Goal: Information Seeking & Learning: Learn about a topic

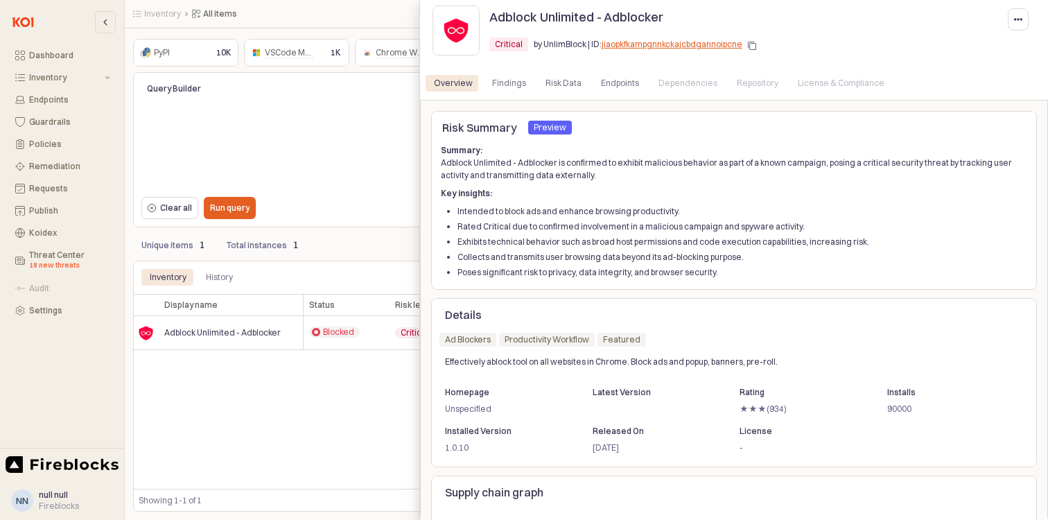
click at [558, 257] on li "Collects and transmits user browsing data beyond its ad-blocking purpose." at bounding box center [743, 257] width 570 height 12
click at [510, 15] on p "Adblock Unlimited - Adblocker" at bounding box center [577, 17] width 174 height 19
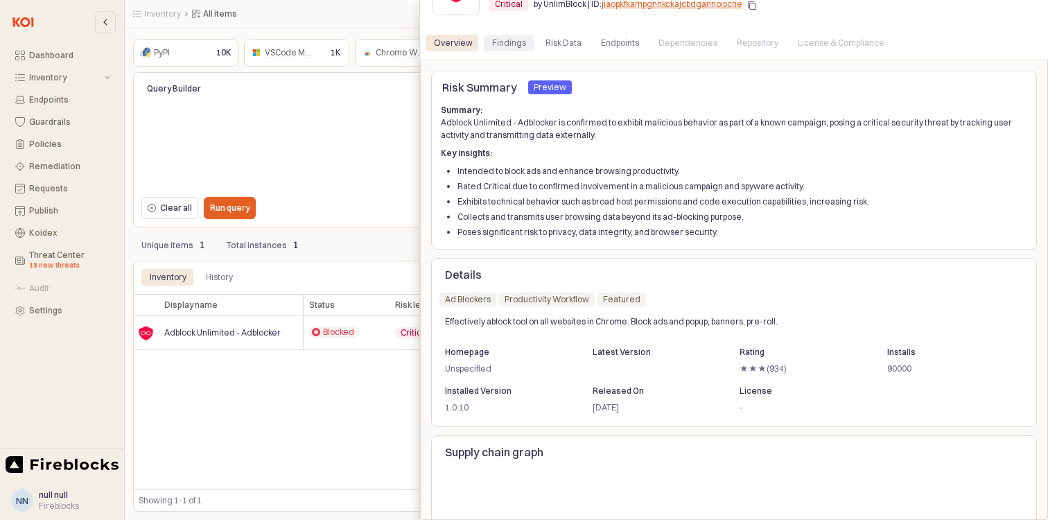
click at [505, 42] on div "Findings" at bounding box center [509, 43] width 34 height 17
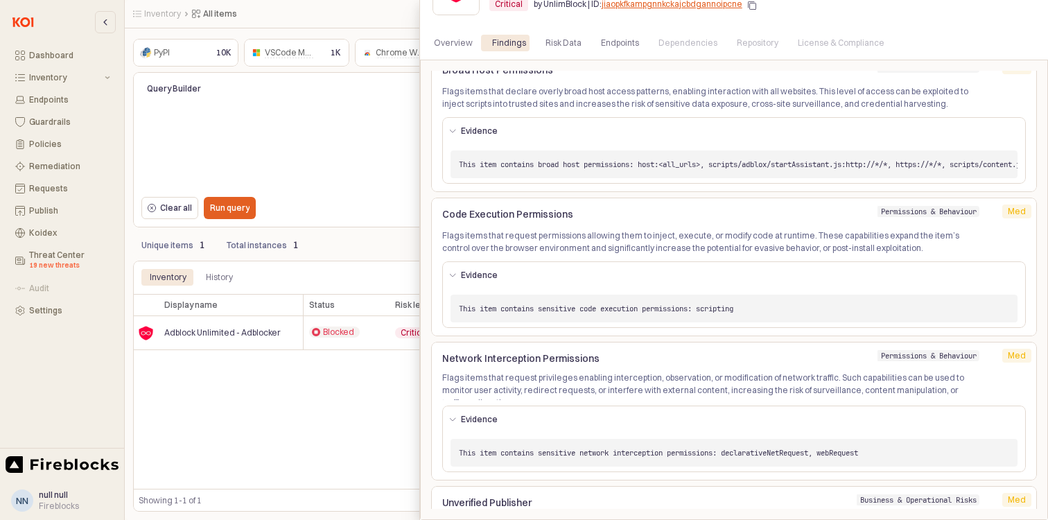
scroll to position [377, 0]
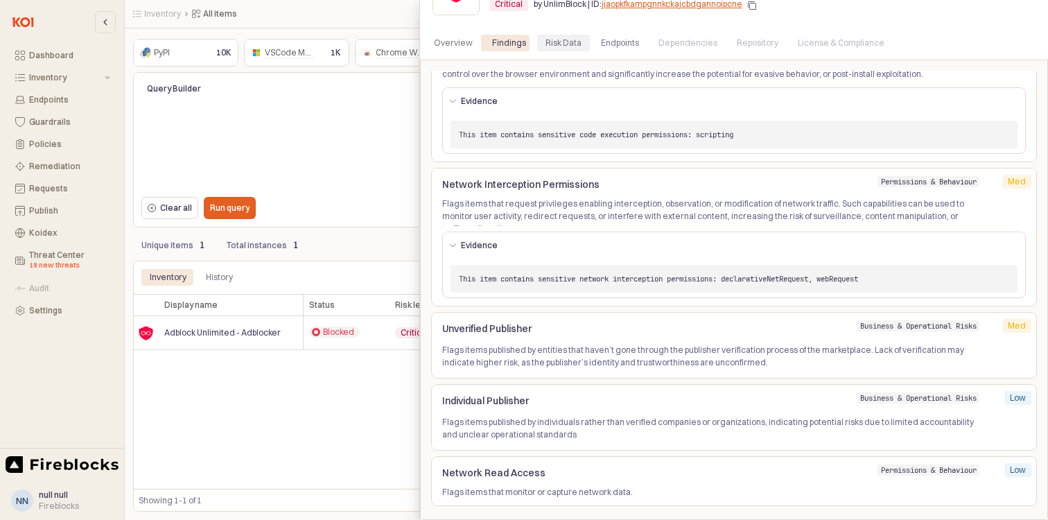
drag, startPoint x: 551, startPoint y: 56, endPoint x: 551, endPoint y: 46, distance: 10.4
click at [551, 46] on div "Overview Findings Risk Data Endpoints Dependencies Repository License & Complia…" at bounding box center [734, 42] width 628 height 33
click at [551, 46] on div "Risk Data" at bounding box center [564, 43] width 36 height 17
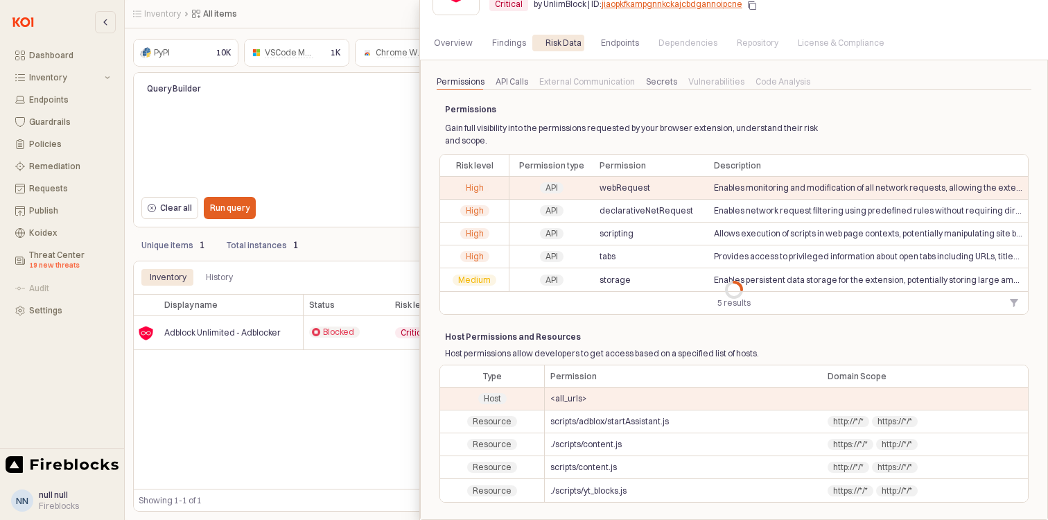
click at [589, 34] on div "Overview Findings Risk Data Endpoints Dependencies Repository License & Complia…" at bounding box center [734, 43] width 617 height 22
click at [605, 33] on div "Overview Findings Risk Data Endpoints Dependencies Repository License & Complia…" at bounding box center [734, 43] width 617 height 22
click at [605, 40] on div "Endpoints" at bounding box center [620, 43] width 38 height 17
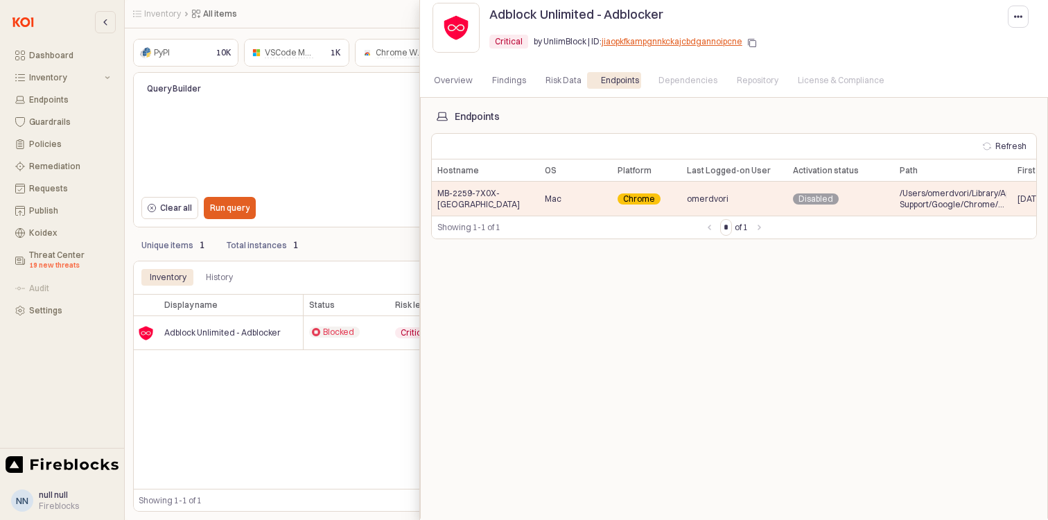
scroll to position [0, 0]
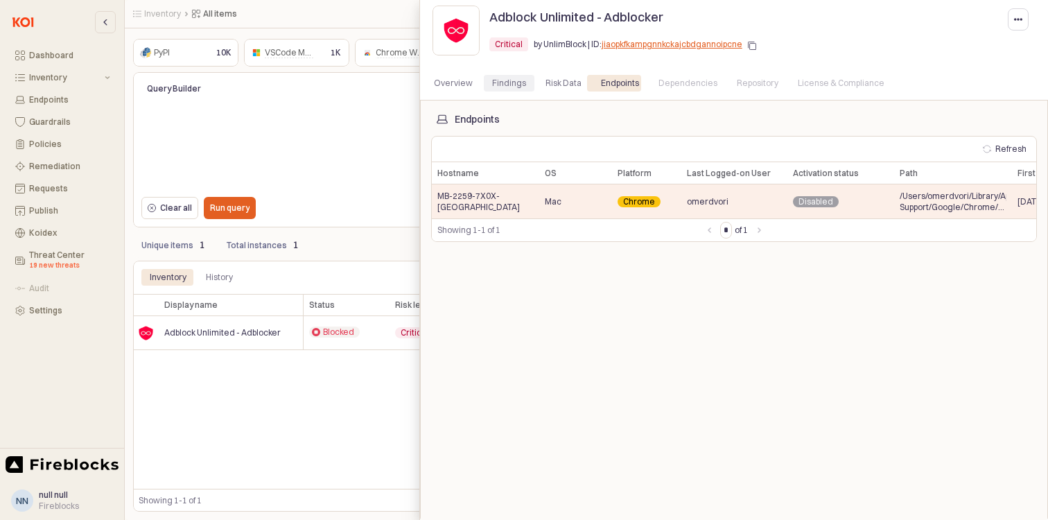
click at [515, 86] on div "Findings" at bounding box center [509, 83] width 34 height 17
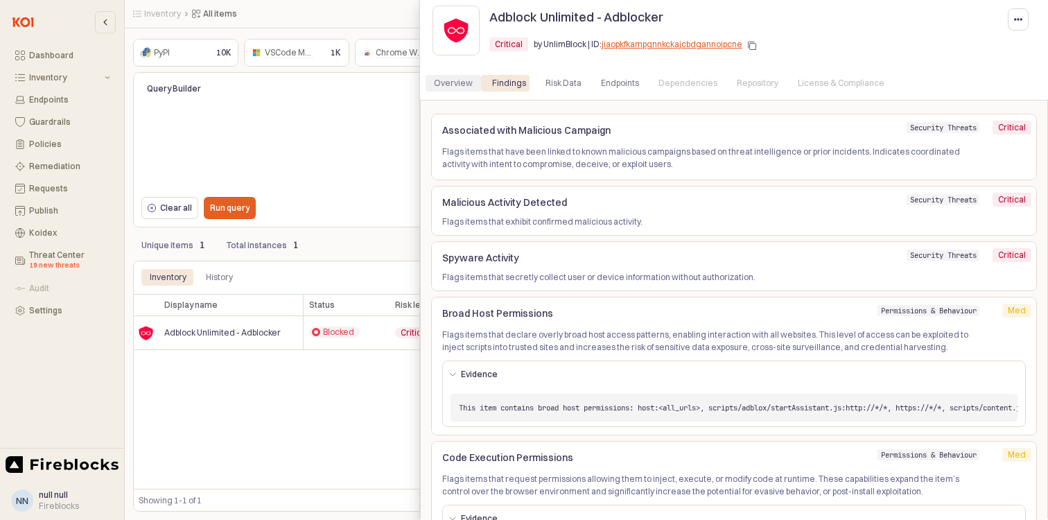
click at [463, 87] on div "Overview" at bounding box center [453, 83] width 39 height 17
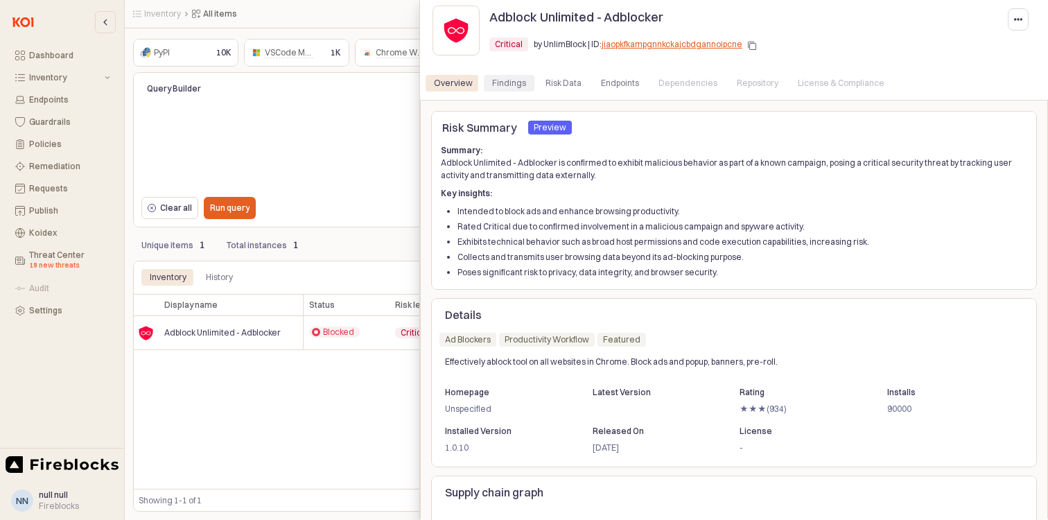
click at [506, 89] on div "Findings" at bounding box center [509, 83] width 34 height 17
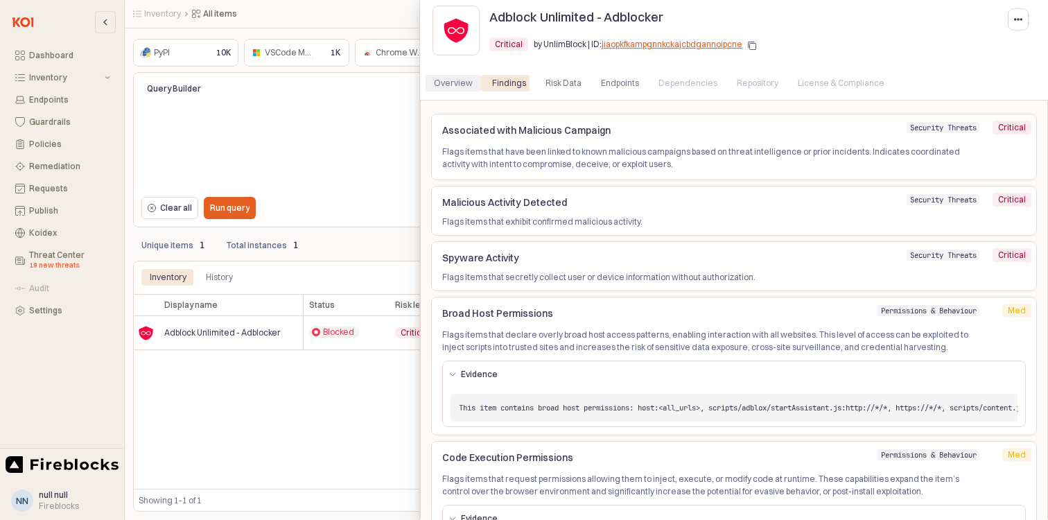
click at [455, 83] on div "Overview" at bounding box center [453, 83] width 39 height 17
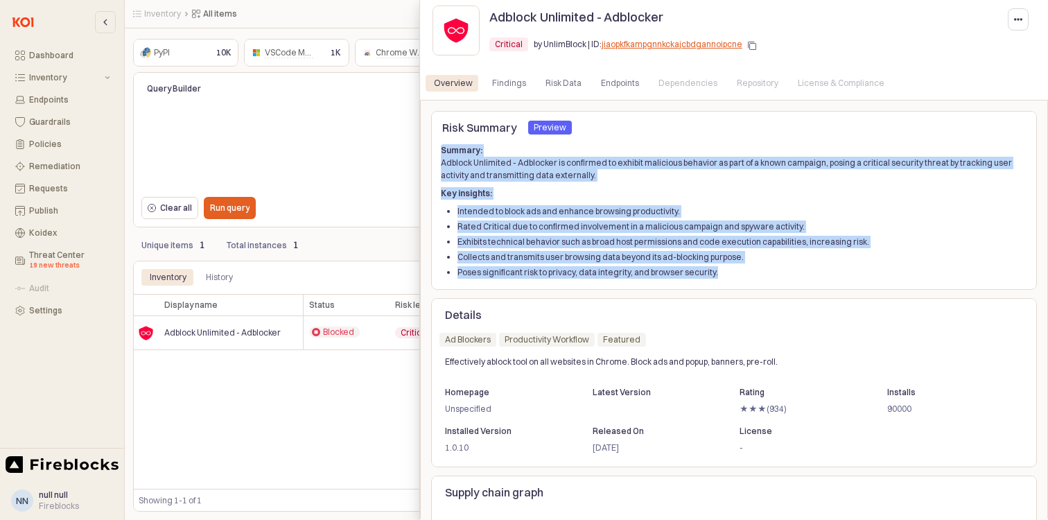
drag, startPoint x: 732, startPoint y: 279, endPoint x: 434, endPoint y: 148, distance: 326.0
click at [434, 148] on div "Summary: Adblock Unlimited - Adblocker is confirmed to exhibit malicious behavi…" at bounding box center [734, 211] width 606 height 140
copy div "Summary: Adblock Unlimited - Adblocker is confirmed to exhibit malicious behavi…"
click at [586, 227] on li "Rated Critical due to confirmed involvement in a malicious campaign and spyware…" at bounding box center [743, 227] width 570 height 12
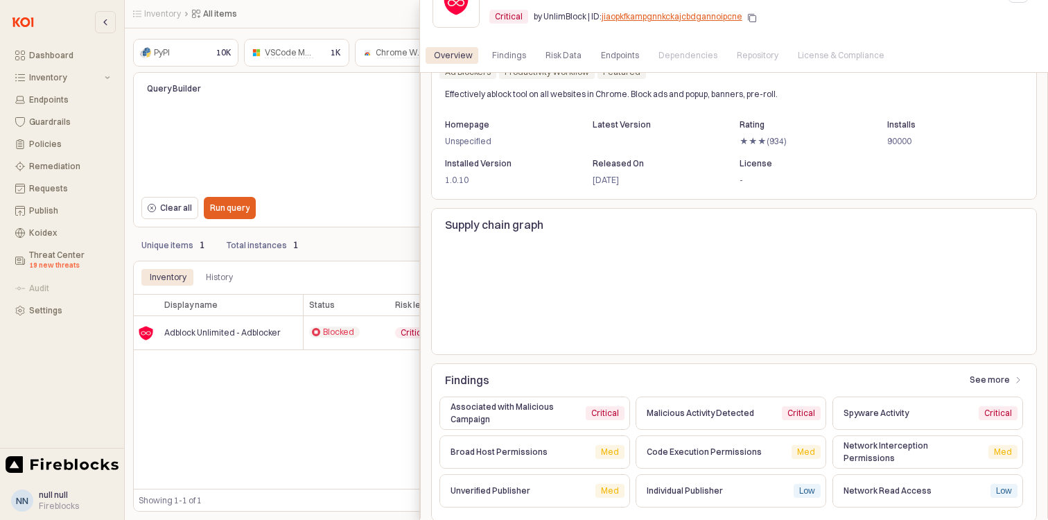
scroll to position [40, 0]
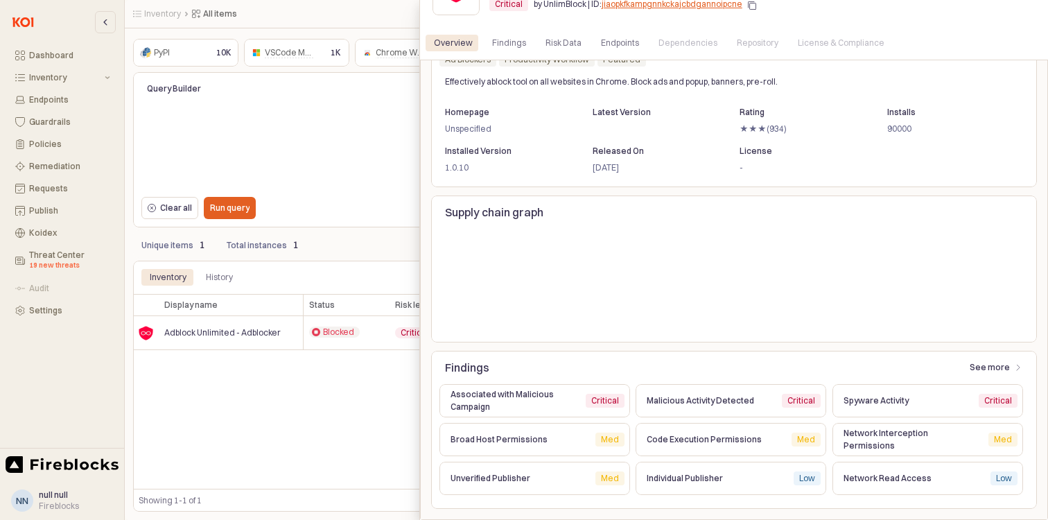
click at [604, 404] on div "Critical" at bounding box center [605, 401] width 28 height 14
click at [504, 381] on div "Associated with Malicious Campaign Critical Critical" at bounding box center [538, 400] width 196 height 39
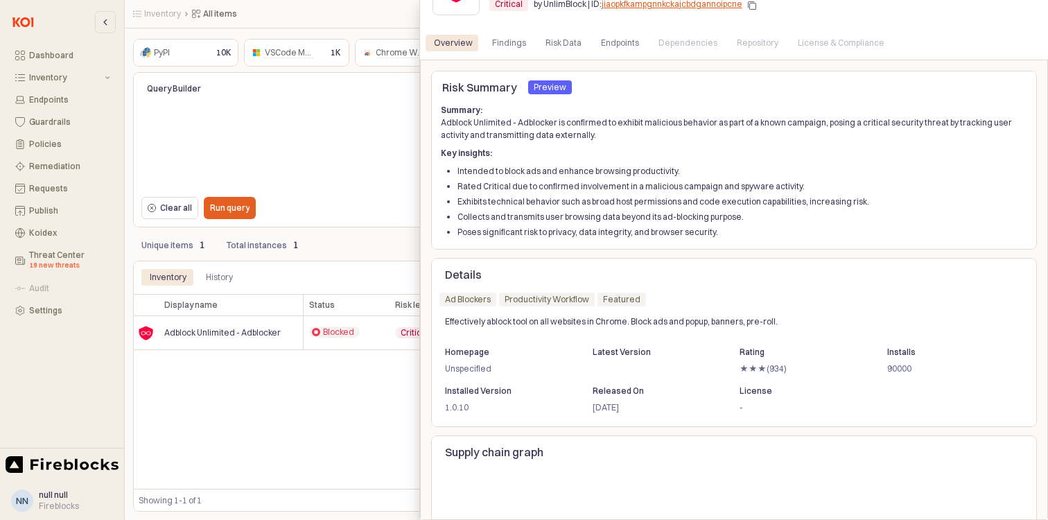
scroll to position [0, 0]
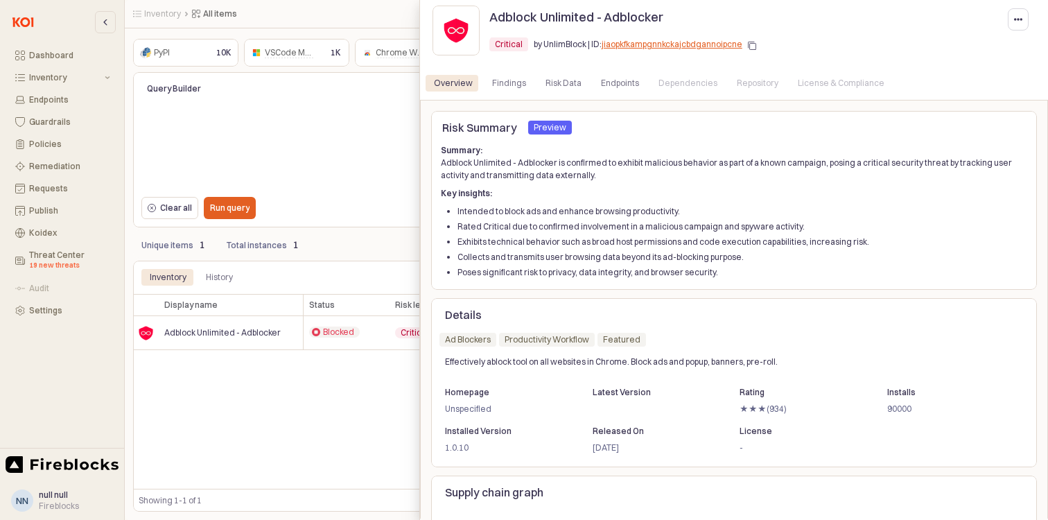
click at [699, 175] on p "Summary: Adblock Unlimited - Adblocker is confirmed to exhibit malicious behavi…" at bounding box center [734, 162] width 587 height 37
click at [604, 46] on link "jiaopkfkampgnnkckajcbdgannoipcne" at bounding box center [672, 44] width 141 height 10
click at [749, 46] on icon "button" at bounding box center [752, 46] width 8 height 8
click at [750, 44] on rect "button" at bounding box center [753, 47] width 6 height 6
click at [515, 91] on div "Findings" at bounding box center [509, 83] width 34 height 17
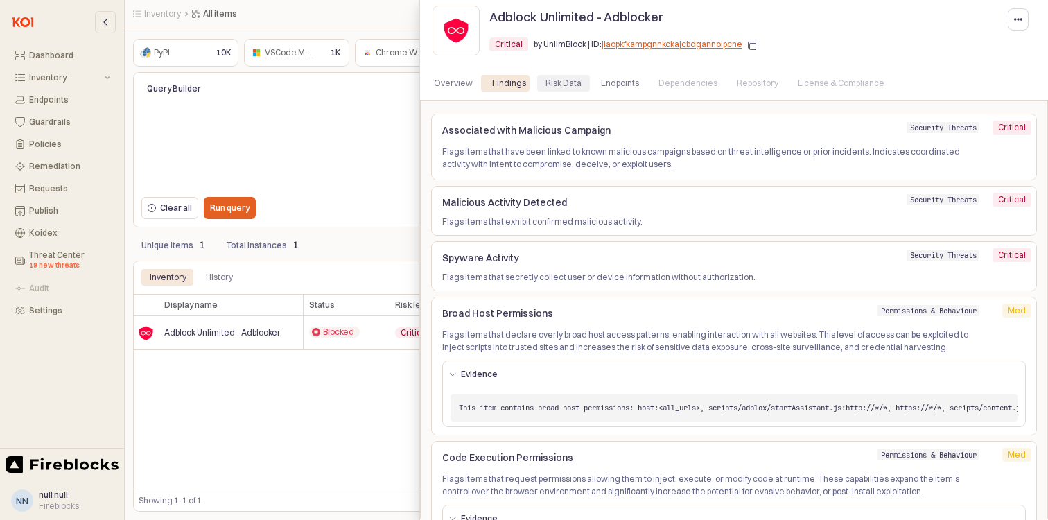
click at [546, 85] on div "Risk Data" at bounding box center [564, 83] width 36 height 17
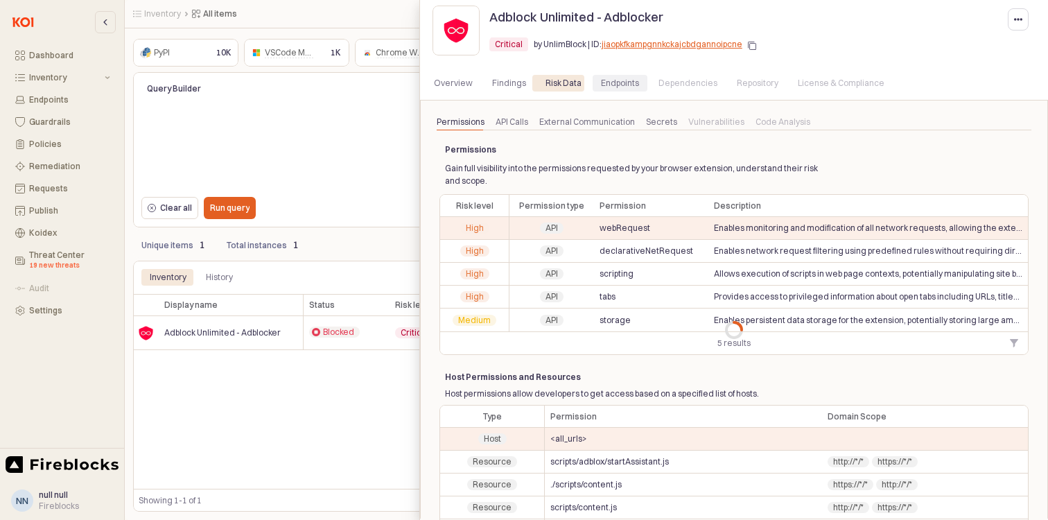
click at [601, 87] on div "Endpoints" at bounding box center [620, 83] width 38 height 17
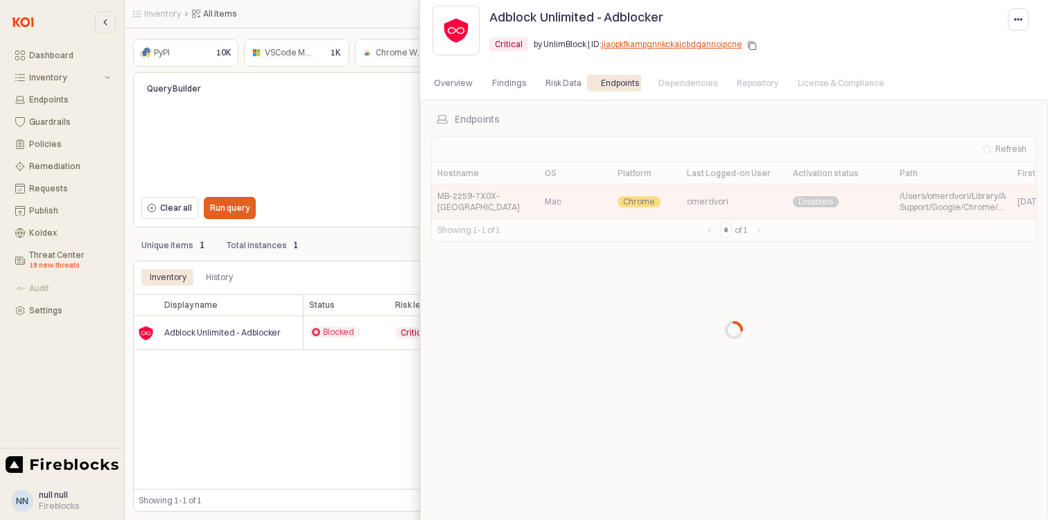
click at [780, 189] on div at bounding box center [734, 330] width 628 height 460
click at [778, 189] on div at bounding box center [734, 330] width 628 height 460
drag, startPoint x: 778, startPoint y: 189, endPoint x: 768, endPoint y: 187, distance: 10.5
click at [778, 188] on div at bounding box center [734, 330] width 628 height 460
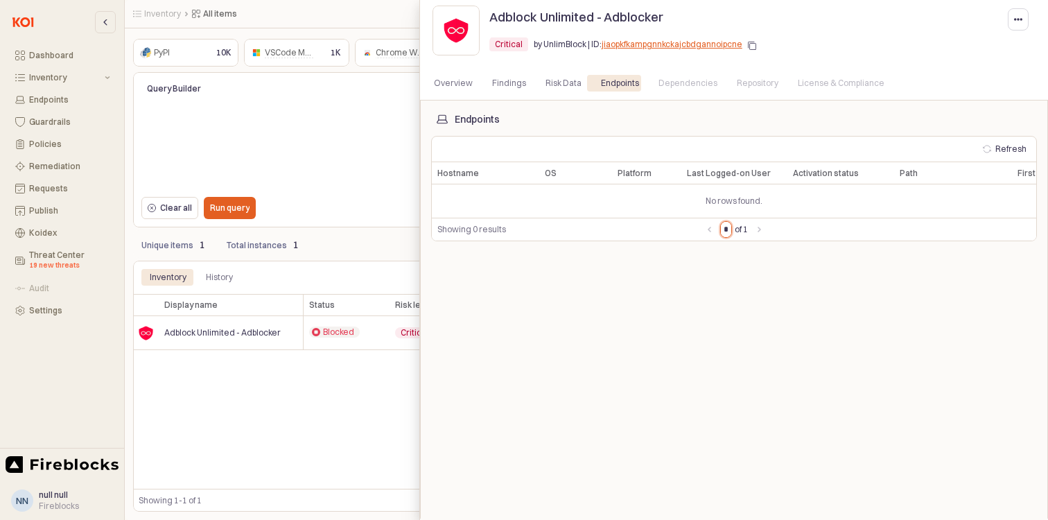
click at [721, 230] on input "*" at bounding box center [726, 229] width 10 height 15
click at [558, 86] on div "Risk Data" at bounding box center [564, 83] width 36 height 17
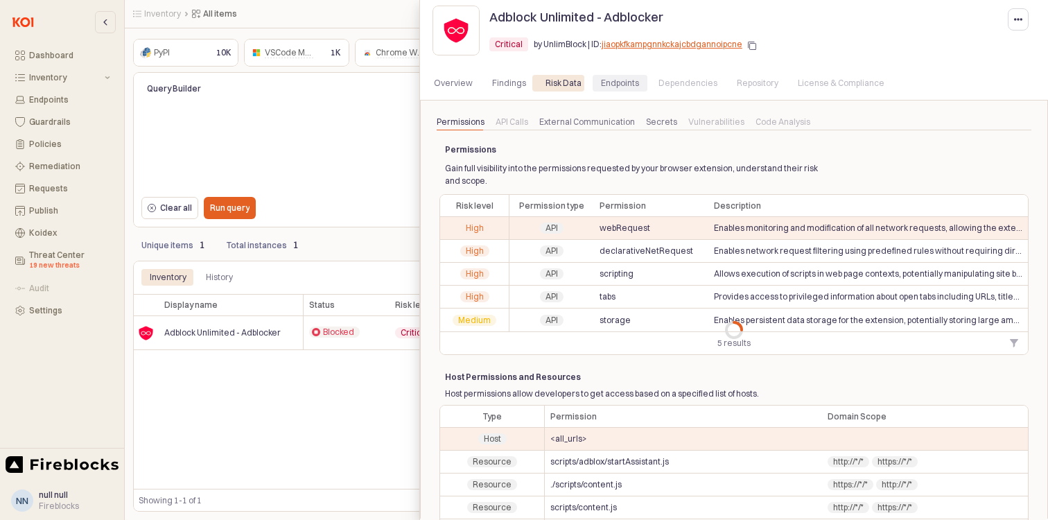
click at [601, 86] on div "Endpoints" at bounding box center [620, 83] width 38 height 17
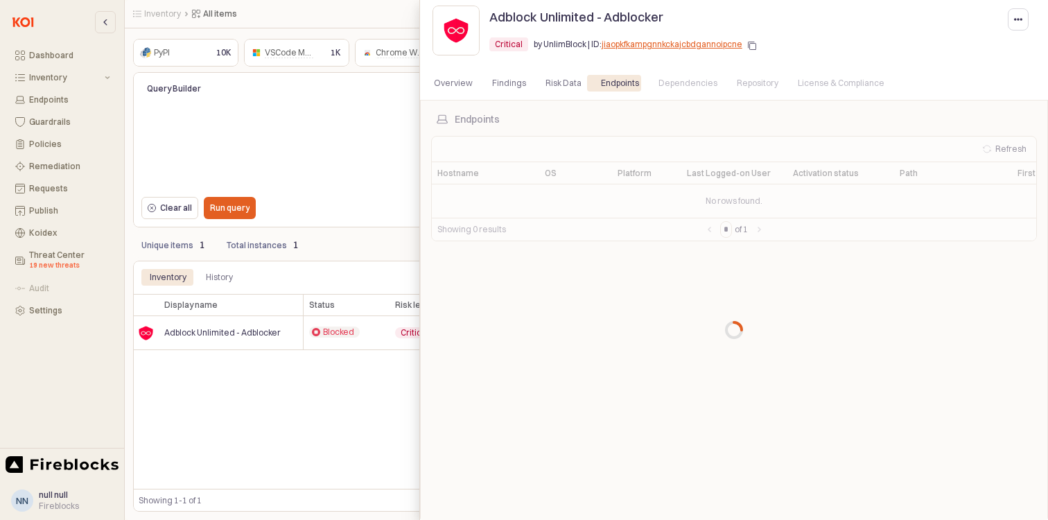
click at [588, 179] on div at bounding box center [734, 330] width 628 height 460
click at [598, 401] on div "Endpoints Refresh Hostname Hostname OS OS Platform Platform Last Logged-on User…" at bounding box center [734, 330] width 606 height 438
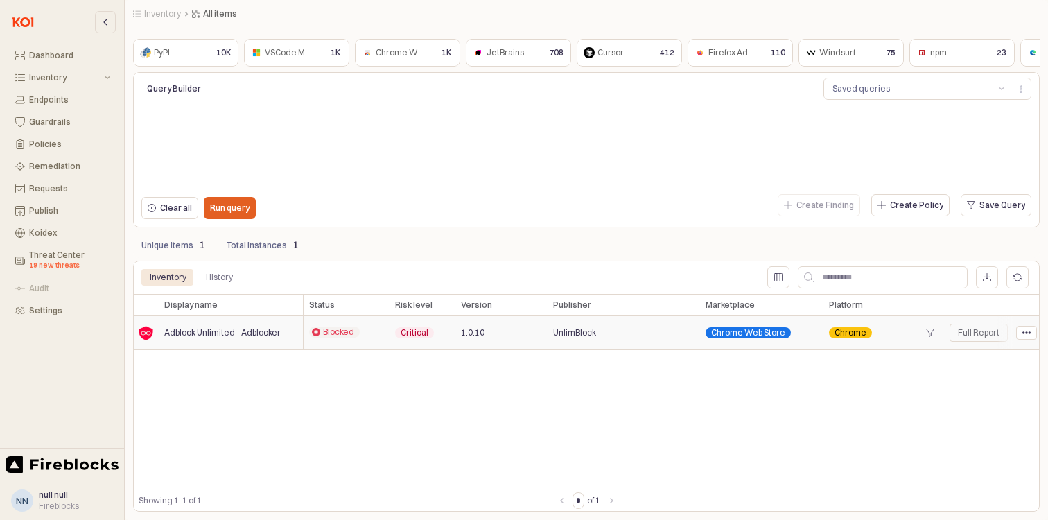
click at [535, 338] on div "1.0.10" at bounding box center [502, 333] width 92 height 34
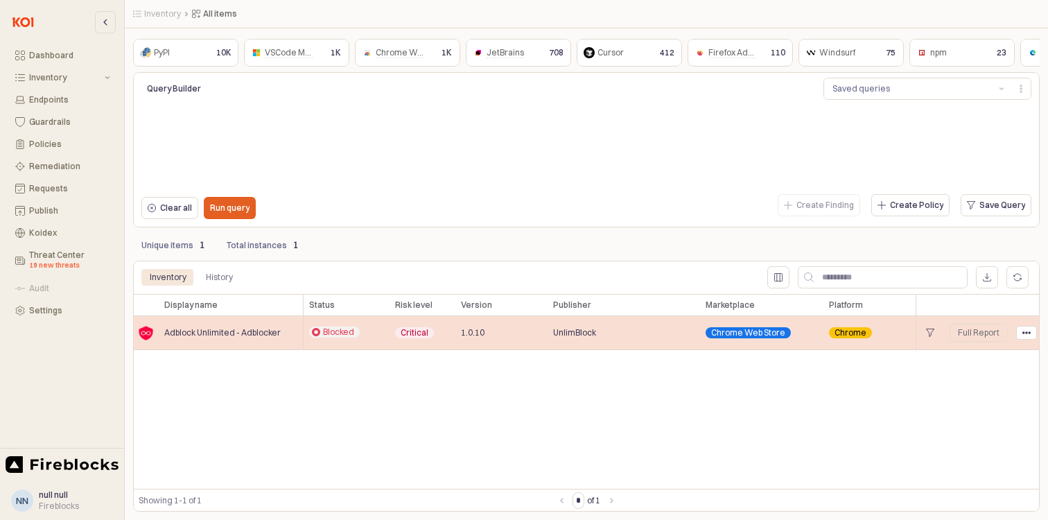
click at [536, 338] on div "1.0.10" at bounding box center [502, 333] width 92 height 34
click at [986, 332] on div "Full Report" at bounding box center [979, 332] width 42 height 11
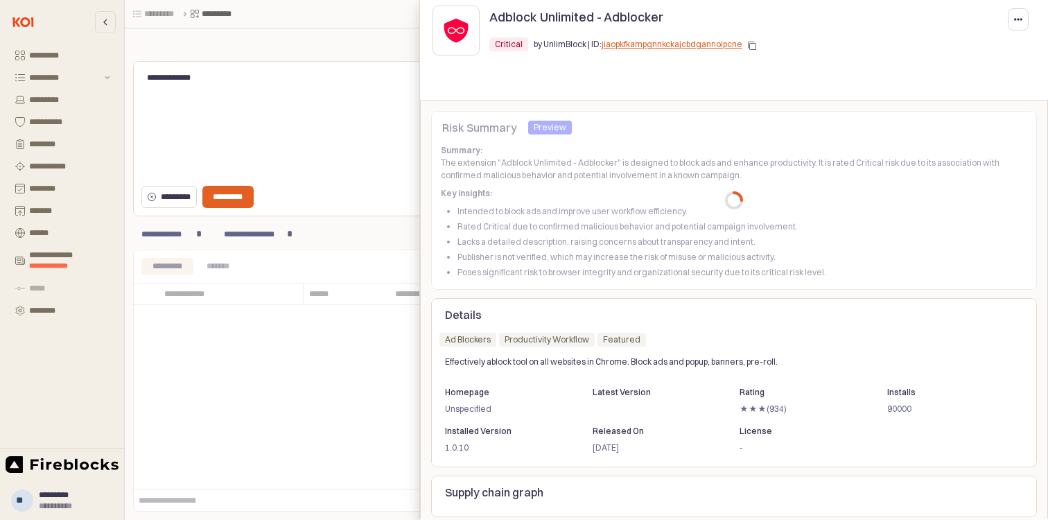
click at [750, 51] on span "button" at bounding box center [752, 47] width 8 height 10
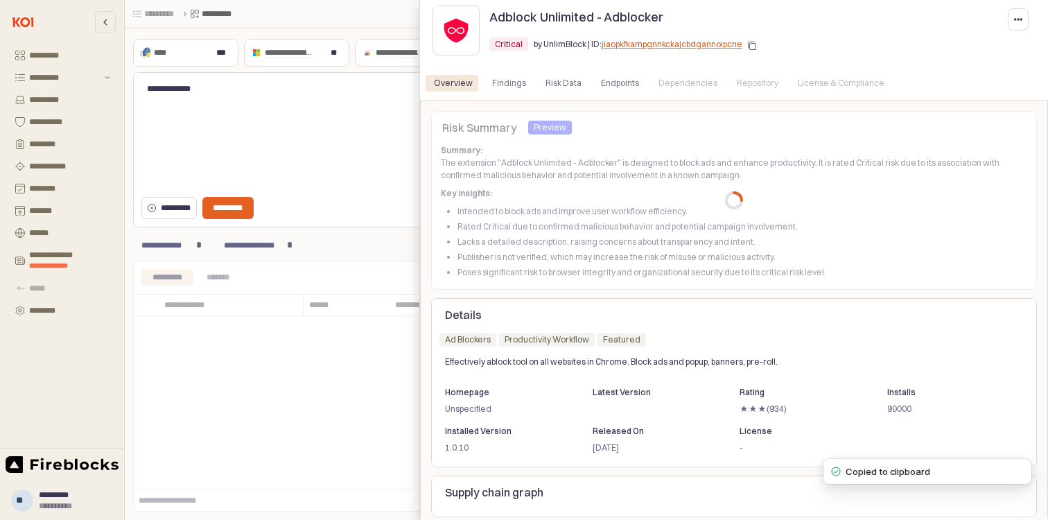
click at [754, 46] on rect "button" at bounding box center [753, 47] width 6 height 6
